Goal: Task Accomplishment & Management: Manage account settings

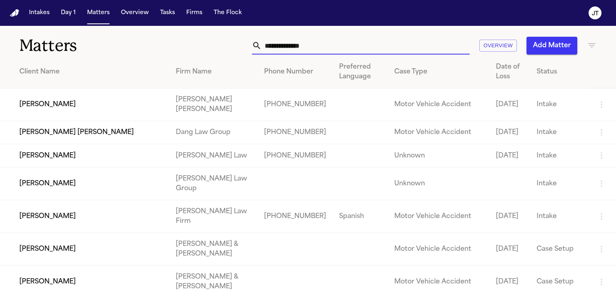
click at [300, 48] on input "text" at bounding box center [366, 46] width 208 height 18
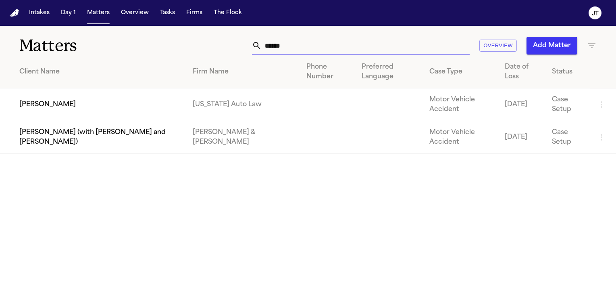
type input "******"
click at [51, 101] on td "Kevin Rowley" at bounding box center [93, 104] width 186 height 33
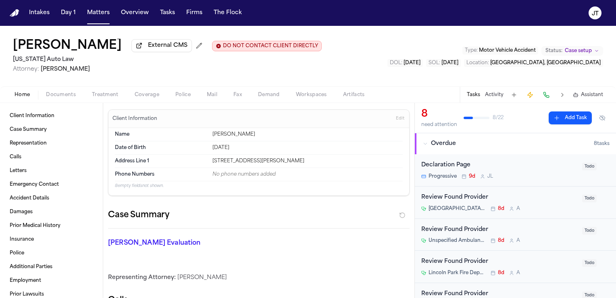
click at [56, 93] on span "Documents" at bounding box center [61, 95] width 30 height 6
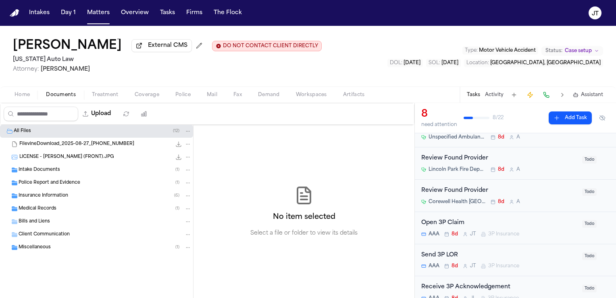
scroll to position [121, 0]
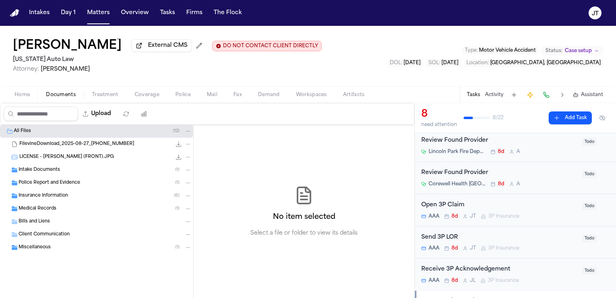
click at [431, 202] on div "Open 3P Claim" at bounding box center [499, 204] width 156 height 9
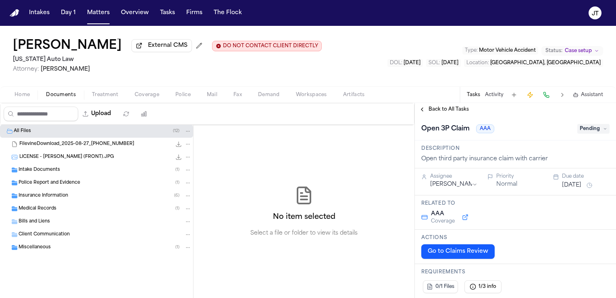
click at [445, 250] on button "Go to Claims Review" at bounding box center [457, 251] width 73 height 15
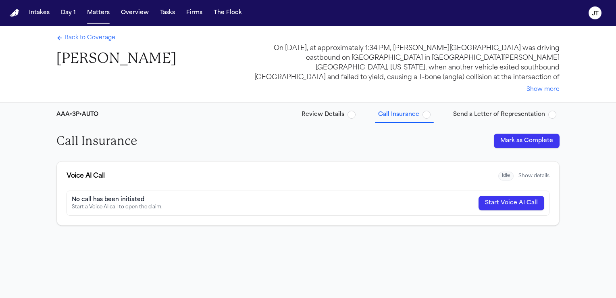
click at [319, 112] on span "Review Details" at bounding box center [323, 114] width 43 height 8
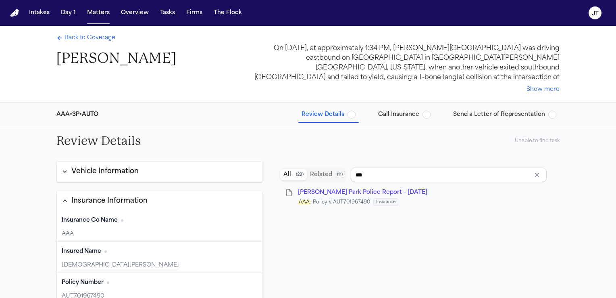
click at [393, 115] on span "Call Insurance" at bounding box center [398, 114] width 41 height 8
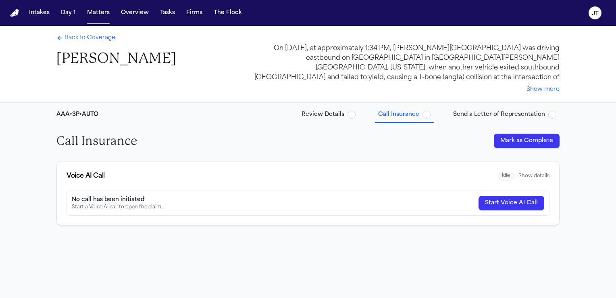
click at [74, 35] on span "Back to Coverage" at bounding box center [90, 38] width 51 height 8
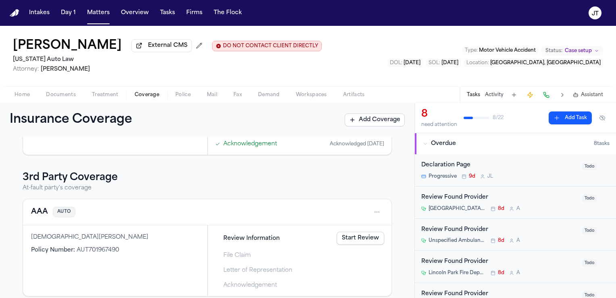
scroll to position [181, 0]
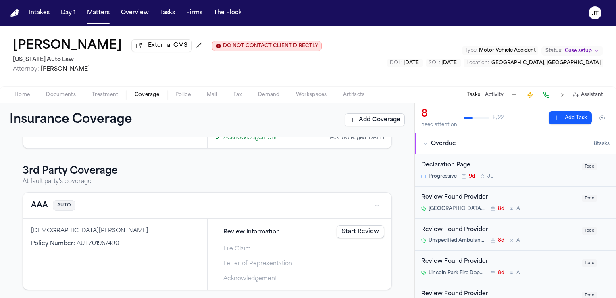
click at [365, 229] on link "Start Review" at bounding box center [361, 231] width 48 height 13
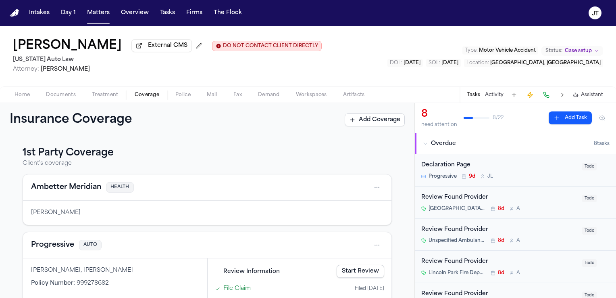
click at [19, 92] on span "Home" at bounding box center [22, 95] width 15 height 6
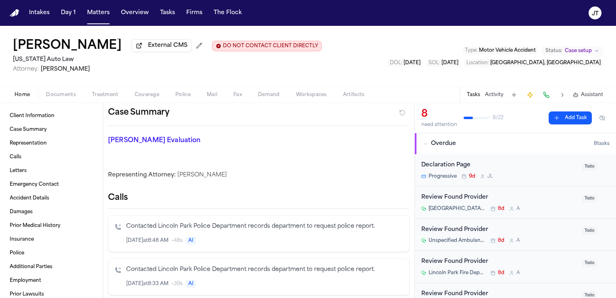
scroll to position [121, 0]
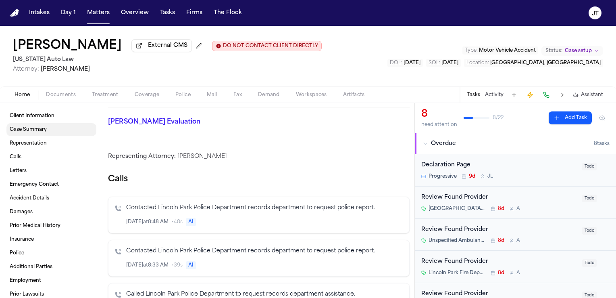
click at [37, 127] on span "Case Summary" at bounding box center [28, 129] width 37 height 6
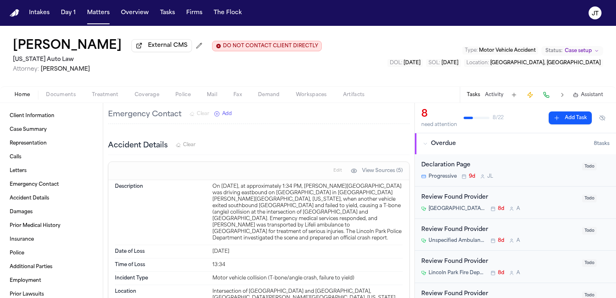
scroll to position [861, 0]
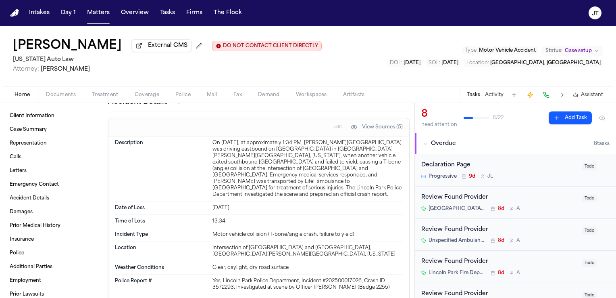
click at [547, 94] on button at bounding box center [546, 94] width 11 height 11
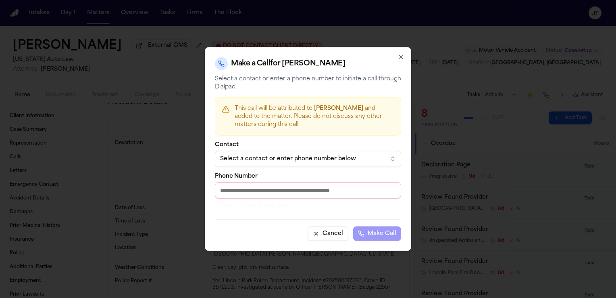
click at [316, 159] on div "Select a contact or enter phone number below" at bounding box center [301, 159] width 163 height 8
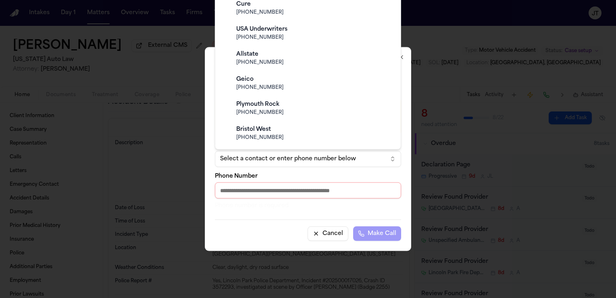
scroll to position [467, 0]
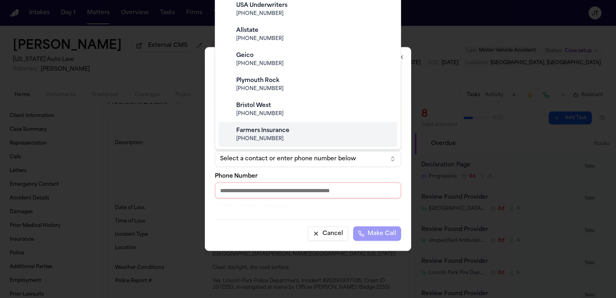
click at [238, 185] on body "Intakes Day 1 Matters Overview Tasks Firms The Flock JT Kevin Rowley External C…" at bounding box center [308, 149] width 616 height 298
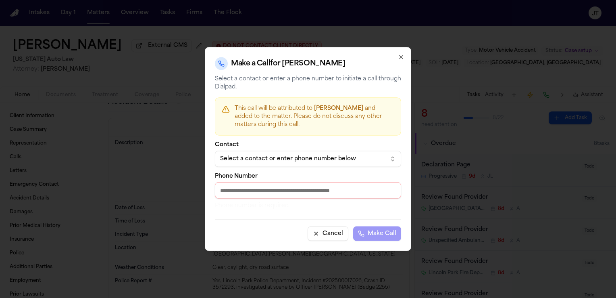
click at [239, 194] on input "Phone Number" at bounding box center [308, 190] width 186 height 16
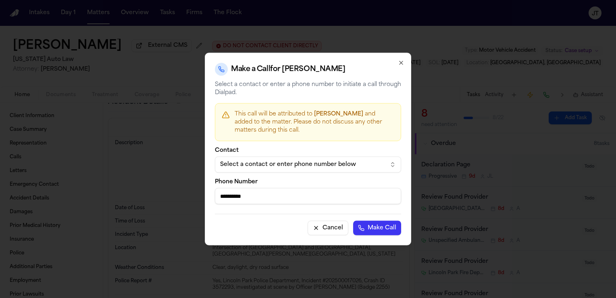
type input "**********"
click at [368, 227] on button "Make Call" at bounding box center [377, 228] width 48 height 15
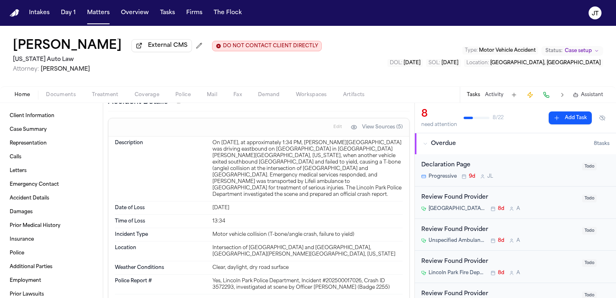
click at [152, 90] on button "Coverage" at bounding box center [147, 95] width 41 height 10
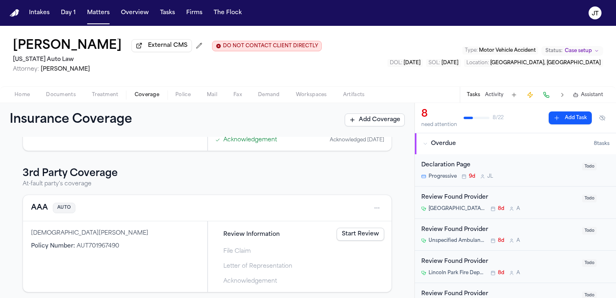
scroll to position [181, 0]
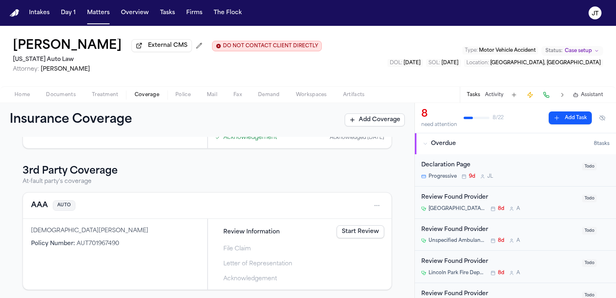
click at [362, 229] on link "Start Review" at bounding box center [361, 231] width 48 height 13
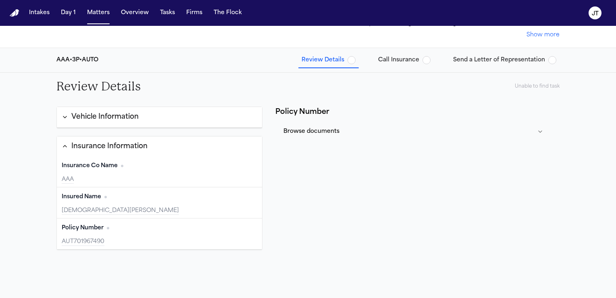
scroll to position [40, 0]
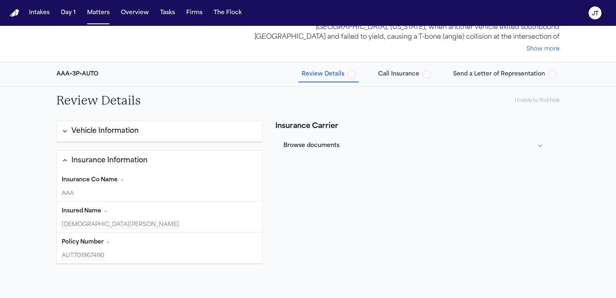
click at [143, 136] on button "Vehicle Information" at bounding box center [159, 131] width 205 height 21
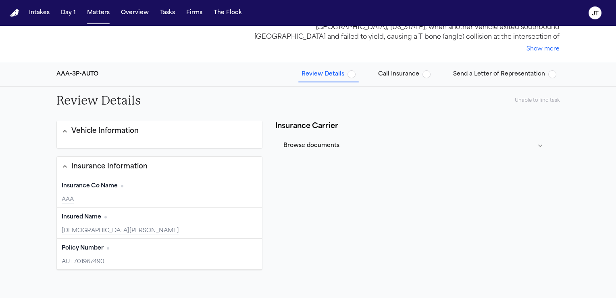
click at [398, 73] on span "Call Insurance" at bounding box center [398, 74] width 41 height 8
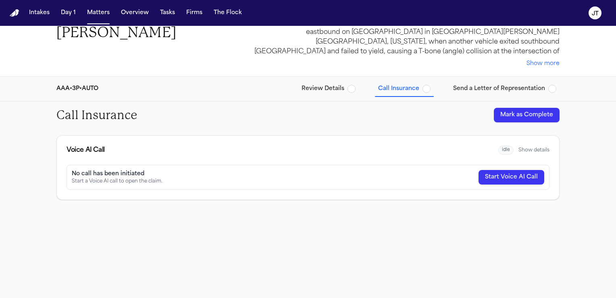
click at [500, 117] on button "Mark as Complete" at bounding box center [527, 115] width 66 height 15
click at [313, 90] on span "Review Details" at bounding box center [323, 89] width 43 height 8
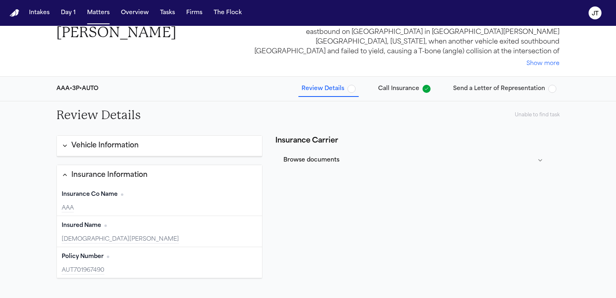
click at [250, 193] on button "Edit" at bounding box center [247, 194] width 20 height 13
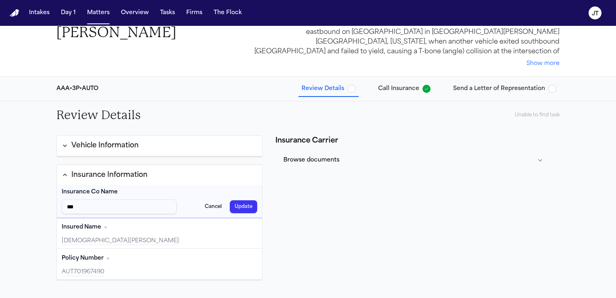
click at [241, 204] on button "Update" at bounding box center [243, 206] width 27 height 13
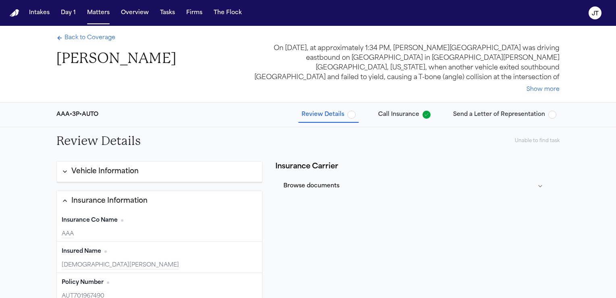
click at [466, 114] on span "Send a Letter of Representation" at bounding box center [499, 114] width 92 height 8
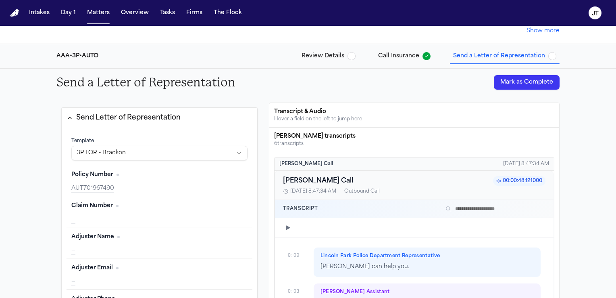
scroll to position [81, 0]
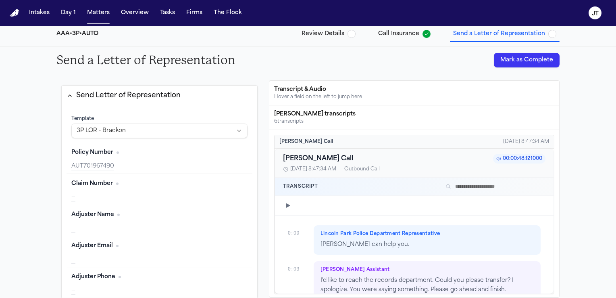
click at [227, 187] on button "Edit" at bounding box center [237, 183] width 20 height 13
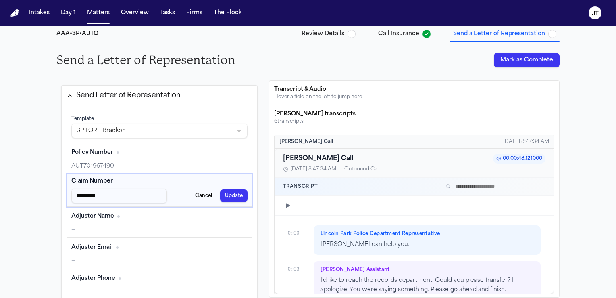
type input "*********"
click at [229, 199] on button "Update" at bounding box center [233, 195] width 27 height 13
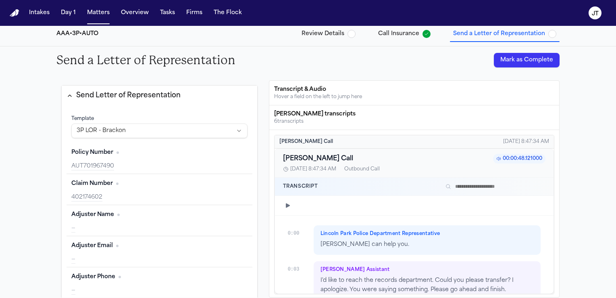
click at [227, 216] on button "Edit" at bounding box center [237, 214] width 20 height 13
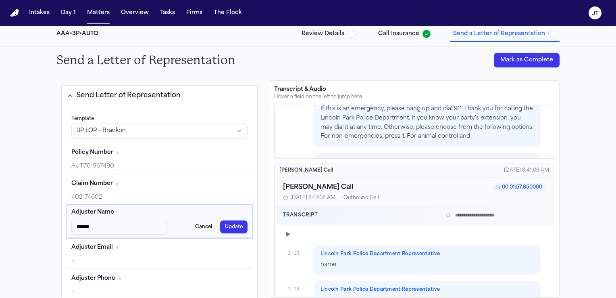
scroll to position [0, 0]
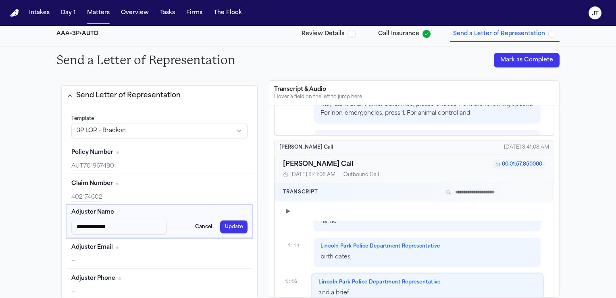
type input "**********"
click at [230, 225] on button "Update" at bounding box center [233, 226] width 27 height 13
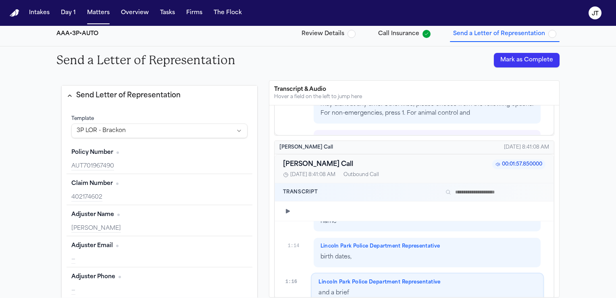
click at [123, 254] on div "Adjuster Email Edit —" at bounding box center [160, 251] width 186 height 31
click at [227, 247] on button "Edit" at bounding box center [237, 245] width 20 height 13
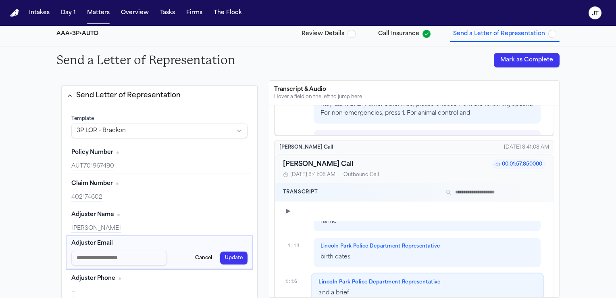
click at [100, 256] on input "Adjuster Email input" at bounding box center [119, 257] width 96 height 15
type input "*"
type input "**********"
click at [229, 259] on button "Update" at bounding box center [233, 257] width 27 height 13
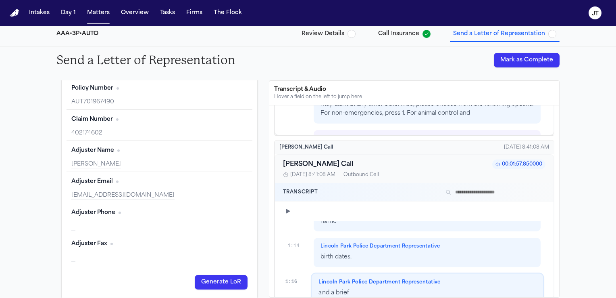
scroll to position [70, 0]
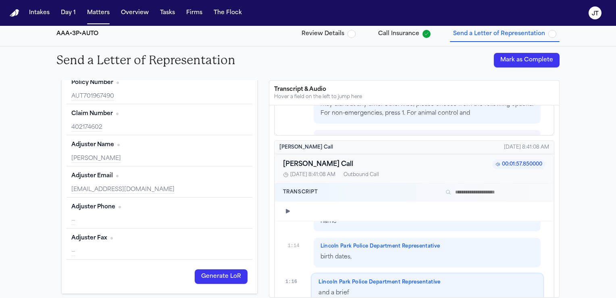
click at [147, 213] on div "Adjuster Phone Edit —" at bounding box center [160, 212] width 186 height 31
click at [231, 206] on button "Edit" at bounding box center [237, 206] width 20 height 13
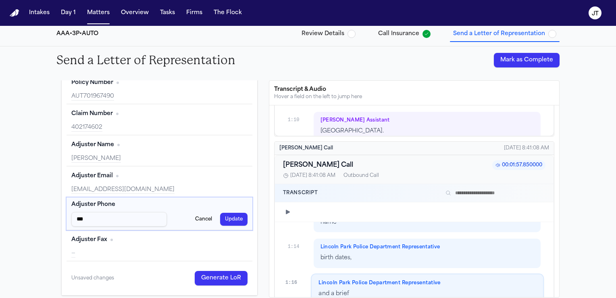
scroll to position [664, 0]
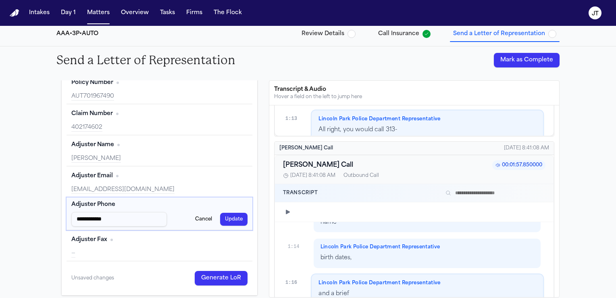
type input "**********"
click at [222, 218] on button "Update" at bounding box center [233, 218] width 27 height 13
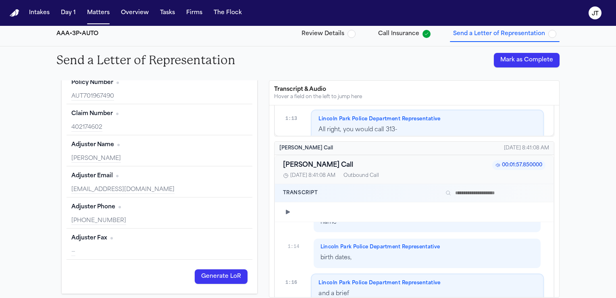
click at [227, 241] on button "Edit" at bounding box center [237, 237] width 20 height 13
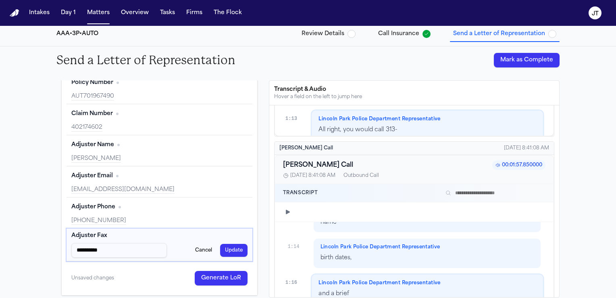
type input "**********"
click at [232, 251] on button "Update" at bounding box center [233, 250] width 27 height 13
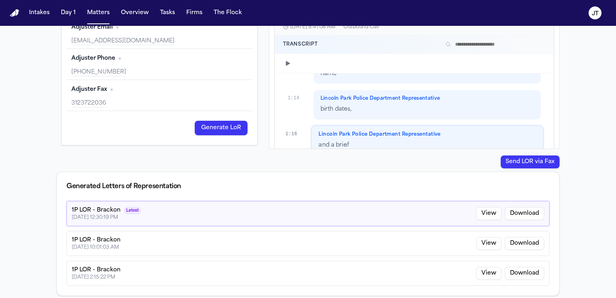
scroll to position [233, 0]
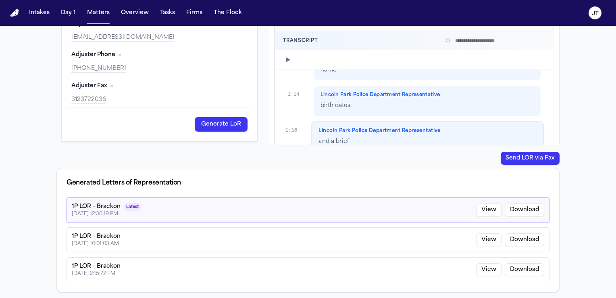
click at [221, 122] on button "Generate LoR" at bounding box center [221, 124] width 53 height 15
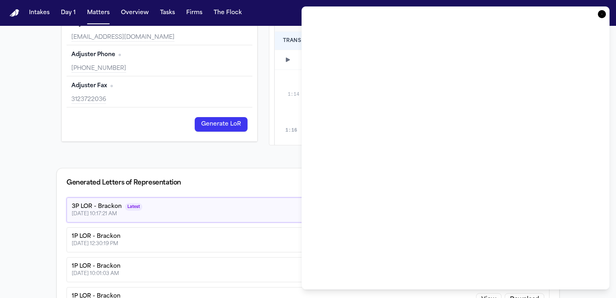
click at [604, 12] on icon "button" at bounding box center [602, 14] width 8 height 8
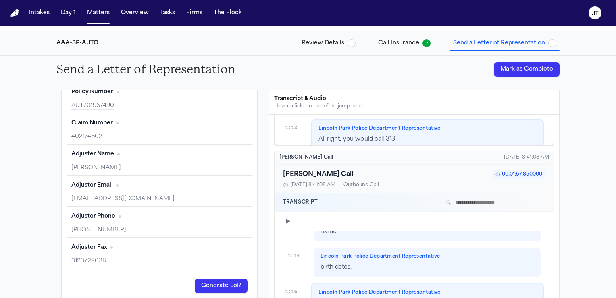
scroll to position [262, 0]
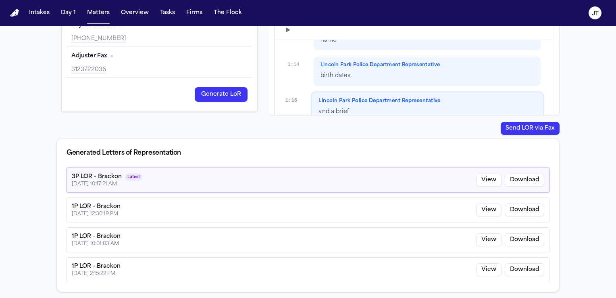
click at [517, 183] on button "Download" at bounding box center [525, 179] width 40 height 13
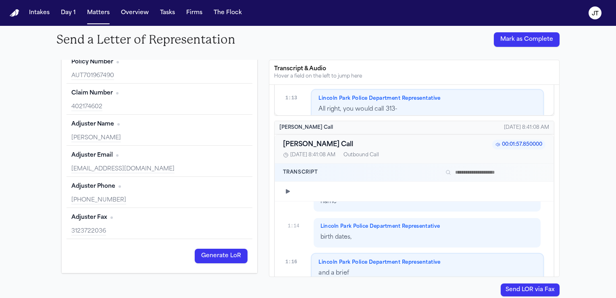
scroll to position [0, 0]
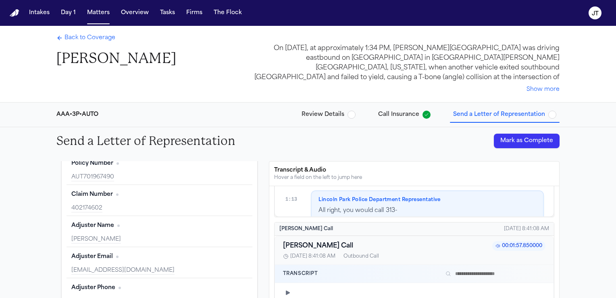
click at [79, 36] on span "Back to Coverage" at bounding box center [90, 38] width 51 height 8
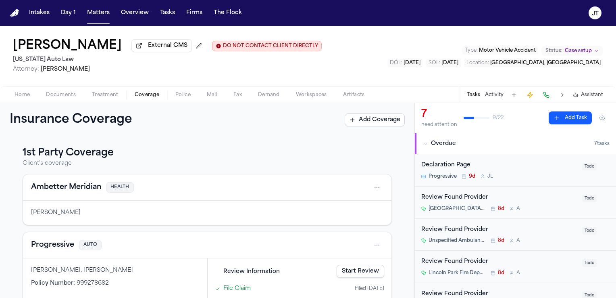
click at [58, 90] on button "Documents" at bounding box center [61, 95] width 46 height 10
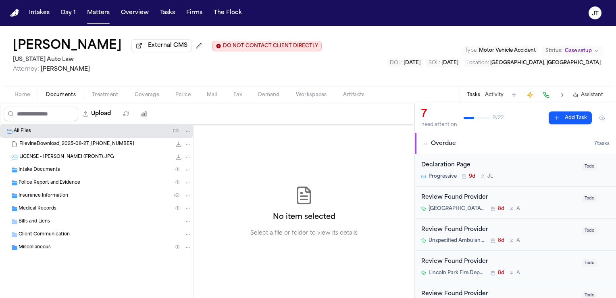
click at [34, 181] on span "Police Report and Evidence" at bounding box center [50, 182] width 62 height 7
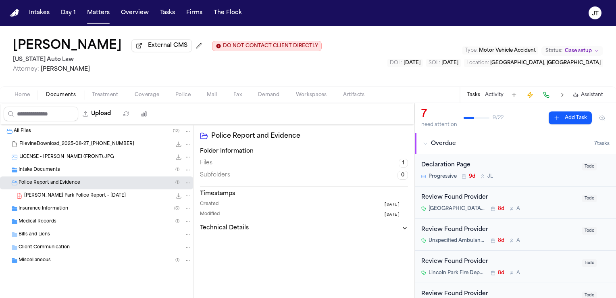
click at [42, 193] on span "K. Rowley - Lincoln Park Police Report - 8.18.25" at bounding box center [75, 195] width 102 height 7
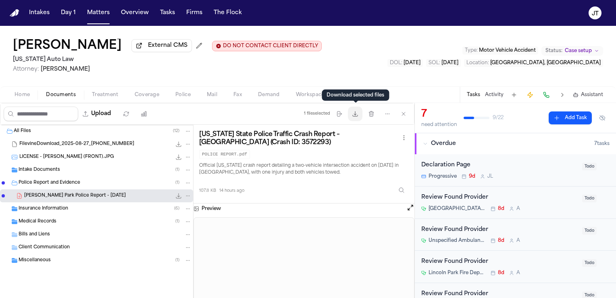
click at [354, 114] on icon "button" at bounding box center [355, 113] width 6 height 6
